Goal: Task Accomplishment & Management: Complete application form

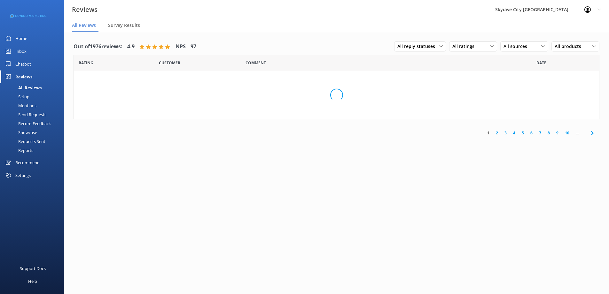
click at [32, 114] on div "Send Requests" at bounding box center [25, 114] width 43 height 9
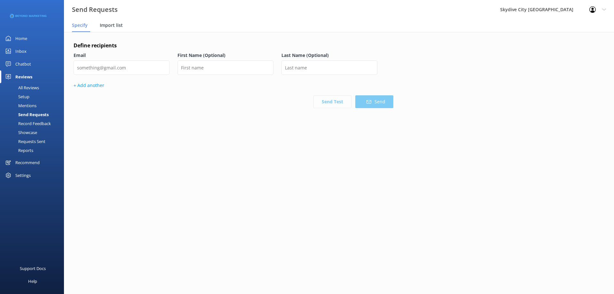
click at [113, 24] on span "Import list" at bounding box center [111, 25] width 23 height 6
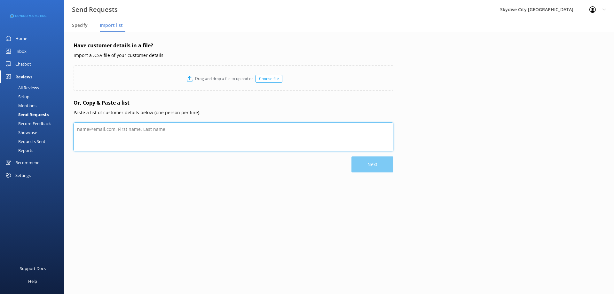
click at [147, 135] on textarea at bounding box center [234, 136] width 320 height 29
paste textarea "[PERSON_NAME] [EMAIL_ADDRESS][DOMAIN_NAME] [DEMOGRAPHIC_DATA] [PERSON_NAME] [EM…"
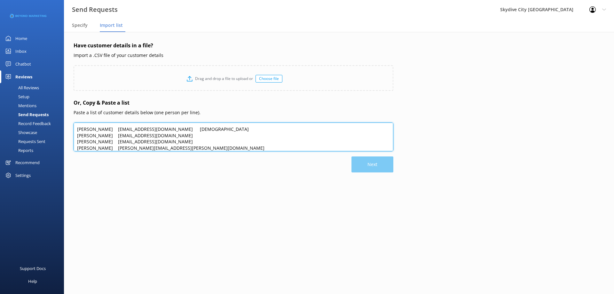
scroll to position [88, 0]
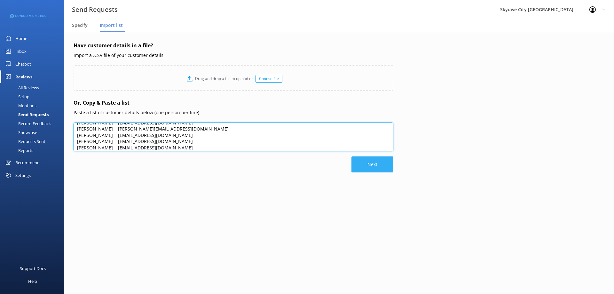
type textarea "[PERSON_NAME] [EMAIL_ADDRESS][DOMAIN_NAME] [DEMOGRAPHIC_DATA] [PERSON_NAME] [EM…"
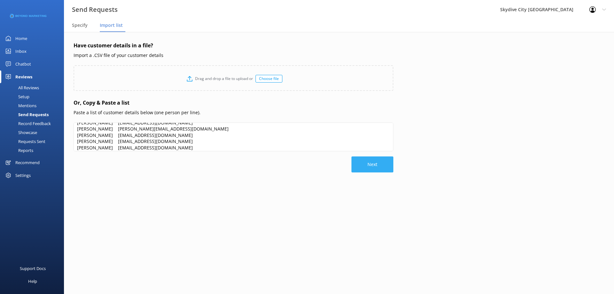
click at [382, 167] on button "Next" at bounding box center [372, 164] width 42 height 16
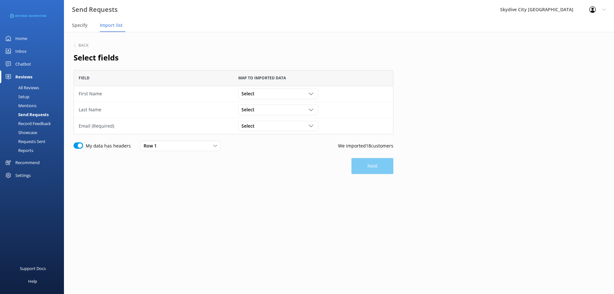
scroll to position [59, 315]
click at [310, 91] on icon "grid" at bounding box center [310, 93] width 5 height 5
click at [246, 108] on div "[PERSON_NAME]" at bounding box center [257, 107] width 30 height 6
drag, startPoint x: 283, startPoint y: 108, endPoint x: 274, endPoint y: 113, distance: 10.0
click at [283, 108] on div "Select" at bounding box center [278, 109] width 77 height 7
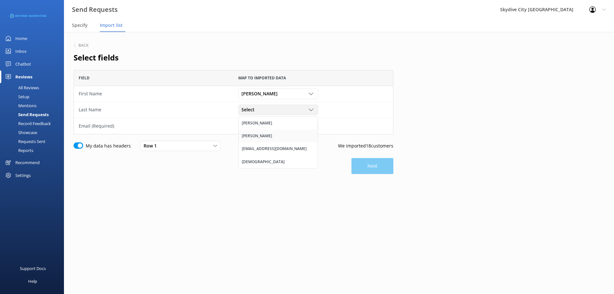
click at [248, 135] on div "[PERSON_NAME]" at bounding box center [257, 136] width 30 height 6
click at [277, 126] on div "Select" at bounding box center [278, 125] width 77 height 7
click at [256, 166] on div "sbflojim@gmail.com" at bounding box center [274, 165] width 65 height 6
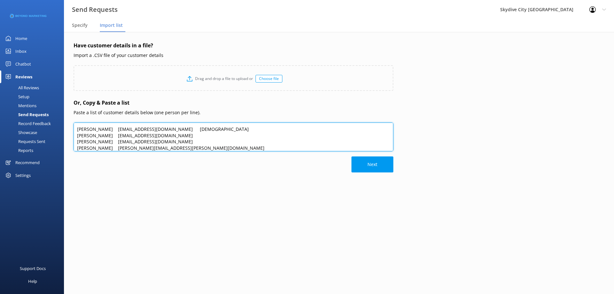
drag, startPoint x: 188, startPoint y: 145, endPoint x: 0, endPoint y: 49, distance: 211.3
click at [0, 49] on div "Send Requests Skydive City Z-Hills Profile Settings Logout Specify Import list …" at bounding box center [307, 163] width 614 height 262
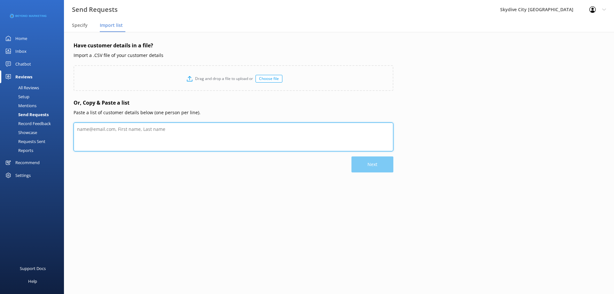
paste textarea "Jimmy ONeill sbflojim@gmail.com Holly Phelps hollyaphelps1@gmail.com Angela Bon…"
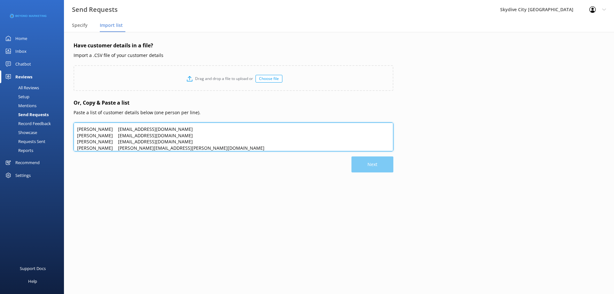
scroll to position [88, 0]
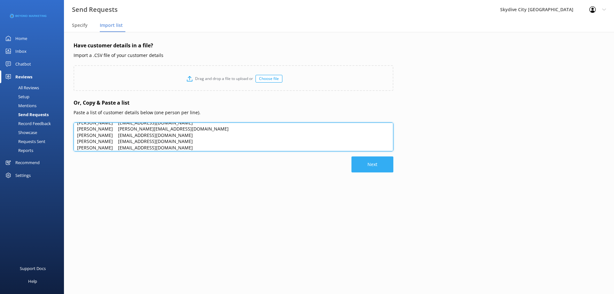
type textarea "Jimmy ONeill sbflojim@gmail.com Holly Phelps hollyaphelps1@gmail.com Angela Bon…"
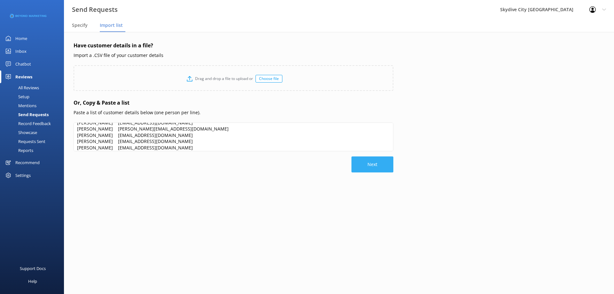
click at [383, 165] on button "Next" at bounding box center [372, 164] width 42 height 16
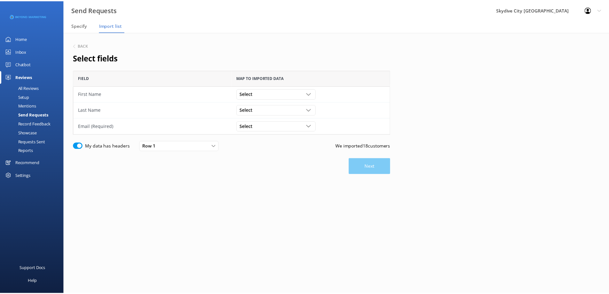
scroll to position [59, 315]
click at [311, 94] on icon "grid" at bounding box center [310, 93] width 5 height 5
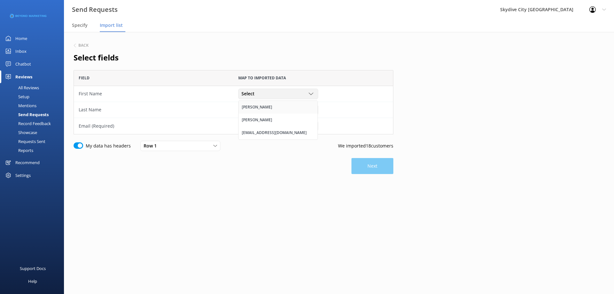
click at [255, 107] on link "Jimmy" at bounding box center [277, 107] width 79 height 13
click at [313, 110] on div "grid" at bounding box center [311, 109] width 6 height 5
click at [254, 135] on link "ONeill" at bounding box center [277, 135] width 79 height 13
click at [298, 128] on div "Select" at bounding box center [278, 125] width 77 height 7
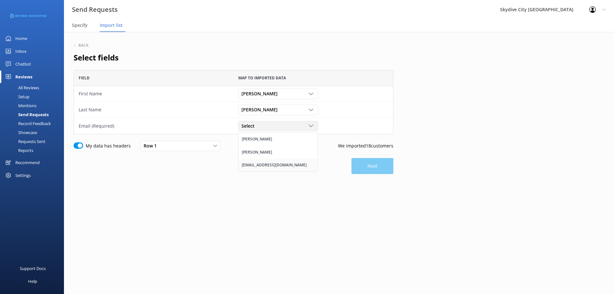
click at [264, 165] on div "sbflojim@gmail.com" at bounding box center [274, 165] width 65 height 6
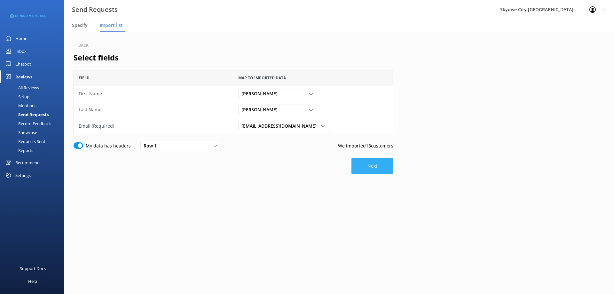
click at [383, 164] on button "Next" at bounding box center [372, 166] width 42 height 16
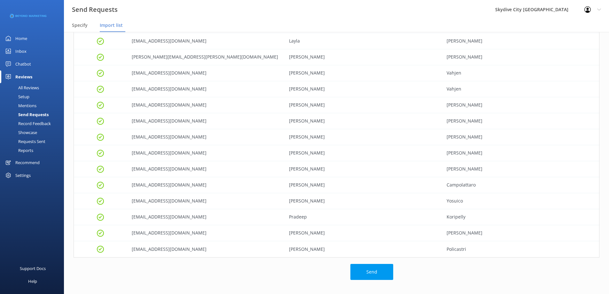
scroll to position [135, 0]
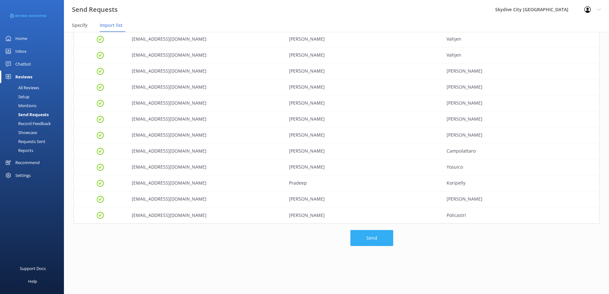
click at [379, 236] on button "Send" at bounding box center [371, 238] width 43 height 16
